Goal: Information Seeking & Learning: Learn about a topic

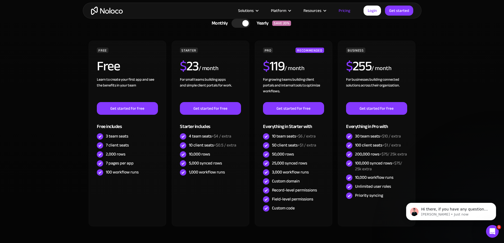
scroll to position [159, 0]
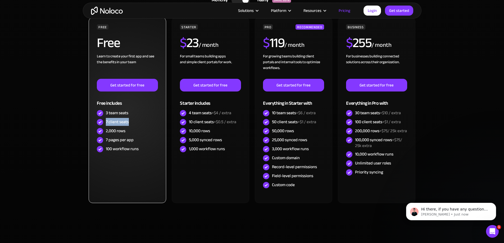
drag, startPoint x: 132, startPoint y: 122, endPoint x: 106, endPoint y: 124, distance: 25.2
click at [106, 124] on div "7 client seats" at bounding box center [127, 122] width 61 height 9
drag, startPoint x: 105, startPoint y: 111, endPoint x: 129, endPoint y: 111, distance: 24.1
click at [129, 111] on div "3 team seats" at bounding box center [127, 113] width 61 height 9
drag, startPoint x: 132, startPoint y: 121, endPoint x: 101, endPoint y: 122, distance: 30.7
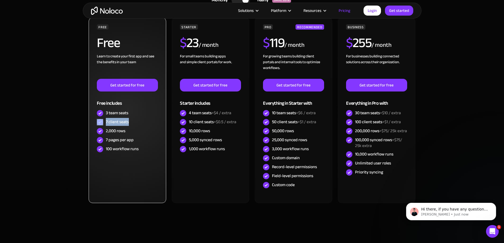
click at [101, 122] on div "7 client seats" at bounding box center [127, 122] width 61 height 9
drag, startPoint x: 135, startPoint y: 132, endPoint x: 106, endPoint y: 134, distance: 28.7
click at [106, 134] on div "2,000 rows" at bounding box center [127, 131] width 61 height 9
drag, startPoint x: 139, startPoint y: 139, endPoint x: 106, endPoint y: 139, distance: 33.3
click at [106, 139] on div "7 pages per app" at bounding box center [127, 140] width 61 height 9
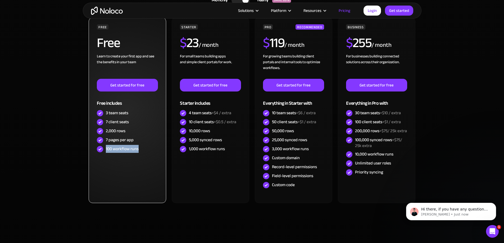
drag, startPoint x: 141, startPoint y: 149, endPoint x: 105, endPoint y: 149, distance: 36.3
click at [105, 149] on div "100 workflow runs" at bounding box center [127, 149] width 61 height 9
